Goal: Obtain resource: Obtain resource

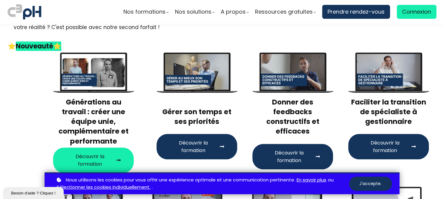
scroll to position [91, 0]
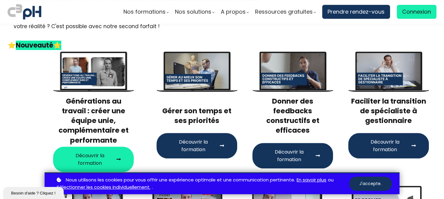
click at [215, 142] on span "Découvrir la formation" at bounding box center [193, 145] width 48 height 15
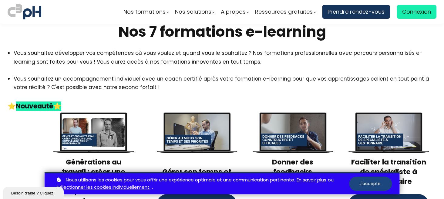
click at [372, 184] on button "J'accepte." at bounding box center [370, 184] width 43 height 14
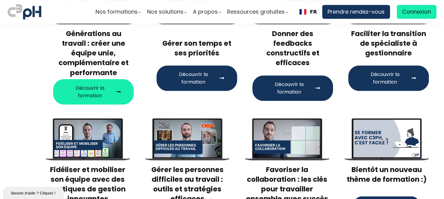
scroll to position [182, 0]
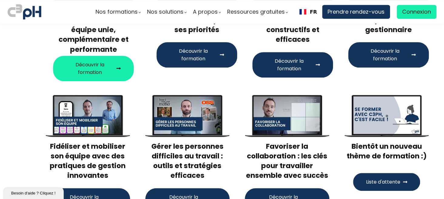
click at [92, 119] on div at bounding box center [87, 116] width 67 height 38
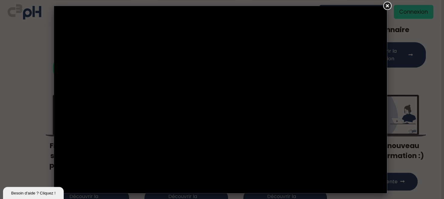
click at [388, 5] on link at bounding box center [387, 6] width 11 height 11
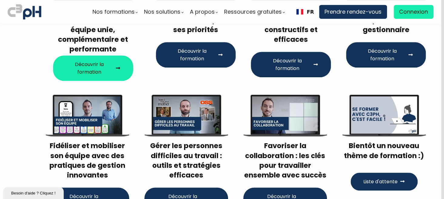
scroll to position [182, 0]
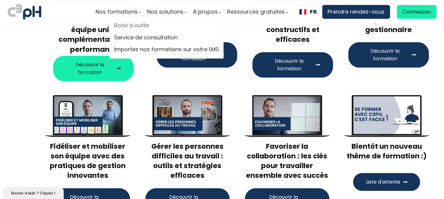
click at [138, 25] on link "Boite à outils" at bounding box center [166, 25] width 105 height 9
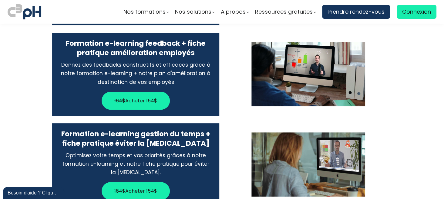
scroll to position [1184, 0]
